Goal: Task Accomplishment & Management: Use online tool/utility

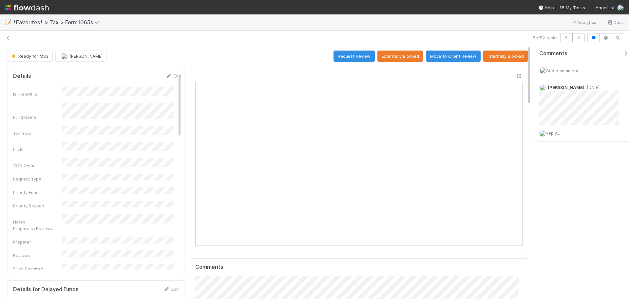
scroll to position [128, 319]
click at [517, 76] on icon at bounding box center [519, 76] width 7 height 4
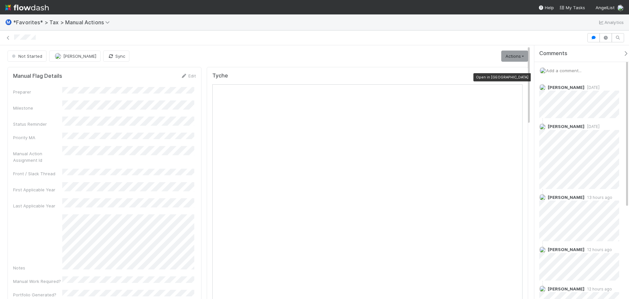
click at [516, 79] on icon at bounding box center [519, 77] width 7 height 4
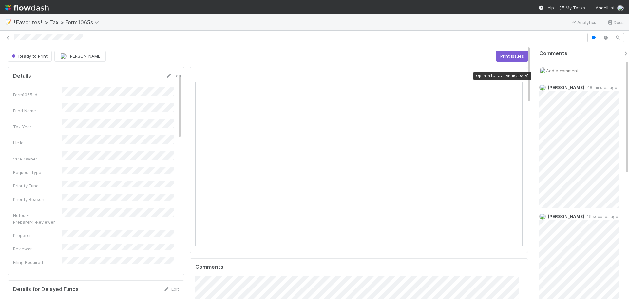
click at [516, 78] on icon at bounding box center [519, 76] width 7 height 4
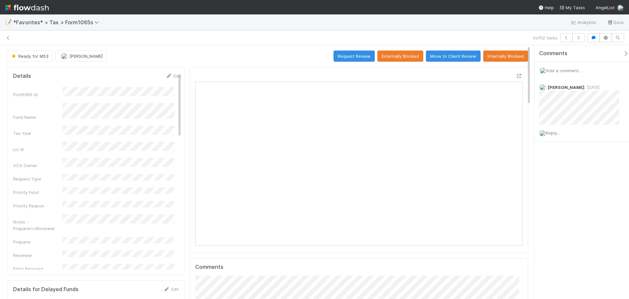
scroll to position [128, 319]
click at [581, 66] on div "Add a comment..." at bounding box center [584, 70] width 100 height 17
click at [574, 71] on span "Add a comment..." at bounding box center [563, 70] width 35 height 5
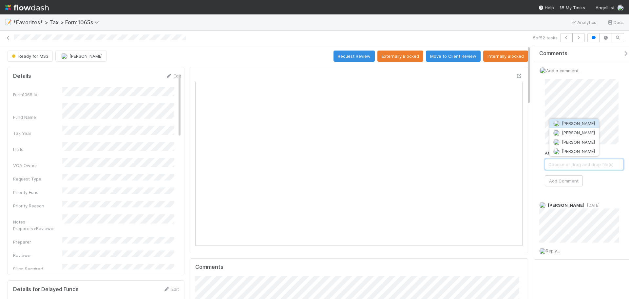
click at [574, 121] on span "[PERSON_NAME]" at bounding box center [578, 123] width 33 height 5
click at [572, 179] on button "Add Comment" at bounding box center [564, 180] width 38 height 11
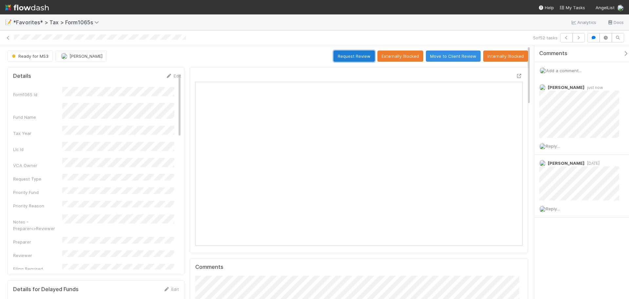
click at [353, 58] on button "Request Review" at bounding box center [354, 55] width 41 height 11
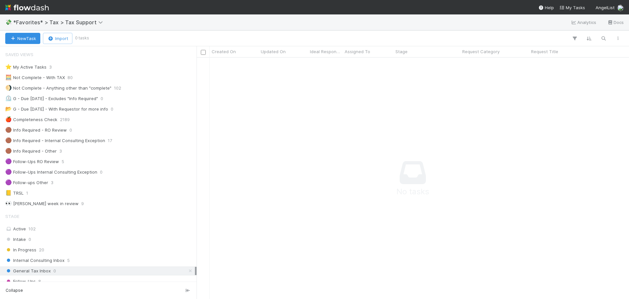
scroll to position [33, 0]
